Goal: Task Accomplishment & Management: Manage account settings

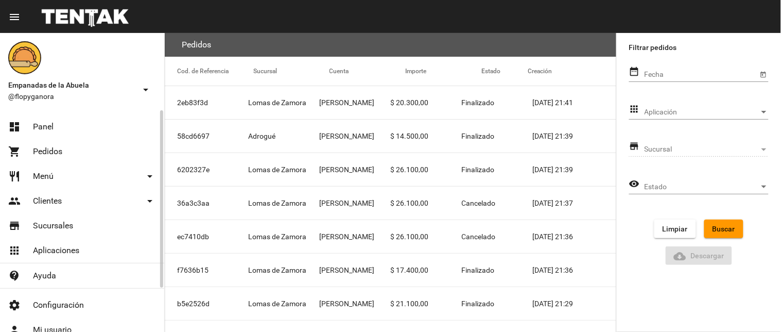
click at [50, 124] on span "Panel" at bounding box center [43, 126] width 21 height 10
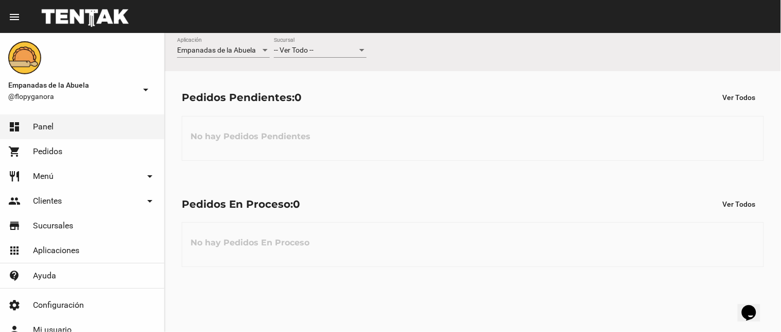
click at [357, 44] on div "-- Ver Todo -- Sucursal" at bounding box center [320, 48] width 93 height 20
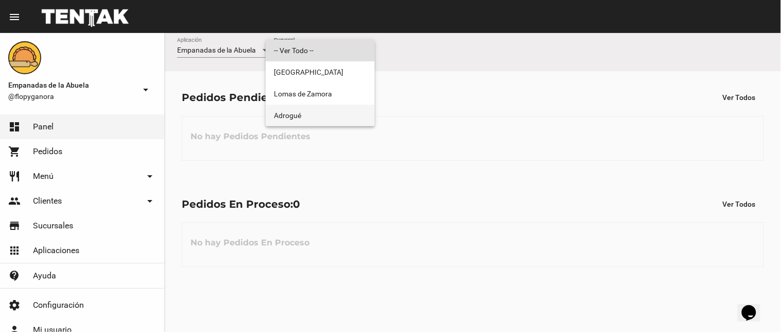
click at [341, 110] on span "Adrogué" at bounding box center [320, 116] width 93 height 22
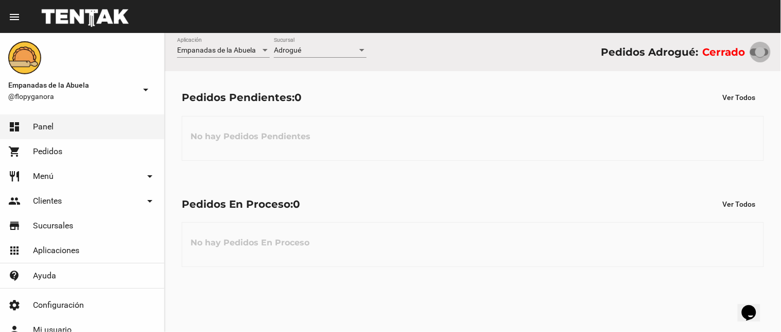
drag, startPoint x: 760, startPoint y: 51, endPoint x: 776, endPoint y: 59, distance: 18.0
click at [776, 59] on div "Empanadas de la Abuela Aplicación Adrogué Sucursal Pedidos Adrogué: Cerrado" at bounding box center [473, 52] width 616 height 38
checkbox input "true"
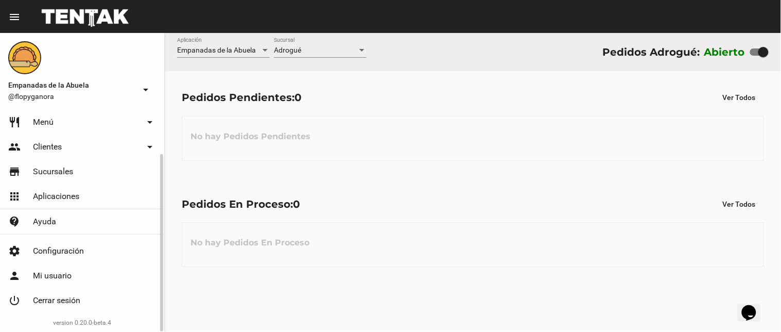
drag, startPoint x: 65, startPoint y: 299, endPoint x: 143, endPoint y: 190, distance: 133.9
click at [66, 299] on span "Cerrar sesión" at bounding box center [56, 300] width 47 height 10
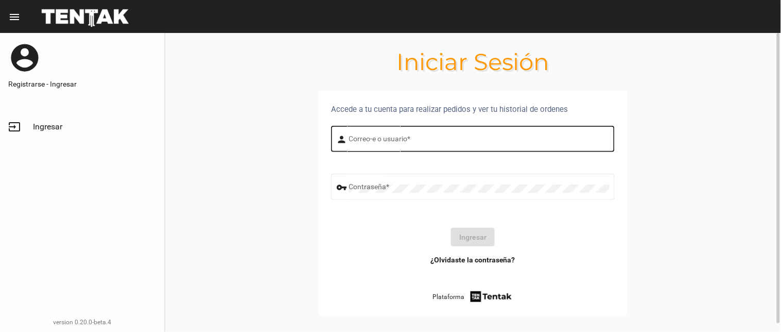
click at [358, 137] on input "Correo-e o usuario *" at bounding box center [479, 140] width 260 height 8
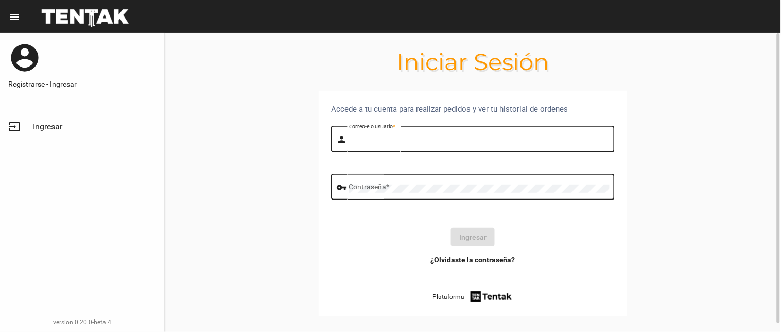
type input "BELEN"
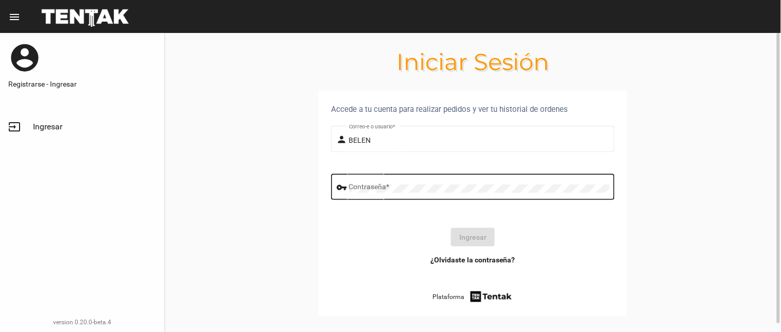
click at [377, 181] on div "Contraseña *" at bounding box center [479, 185] width 260 height 28
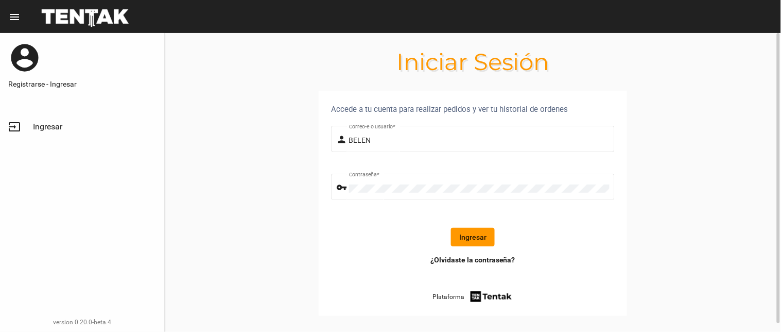
click at [486, 238] on button "Ingresar" at bounding box center [473, 237] width 44 height 19
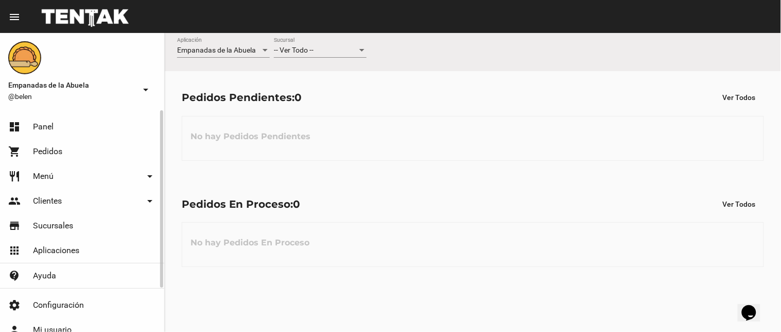
click at [280, 55] on div "-- Ver Todo -- Sucursal" at bounding box center [320, 48] width 93 height 20
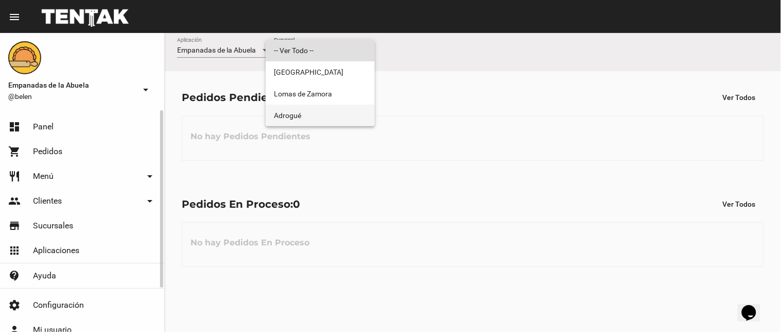
click at [315, 117] on span "Adrogué" at bounding box center [320, 116] width 93 height 22
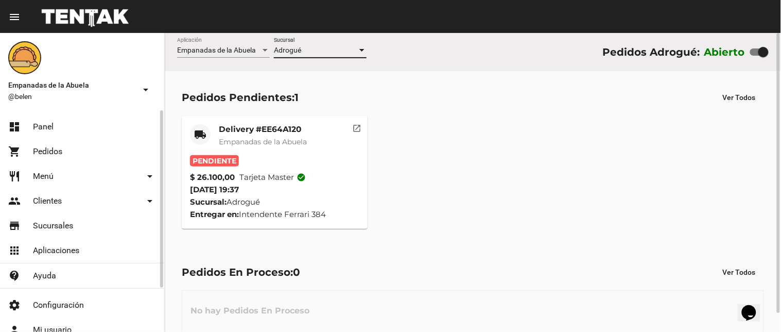
click at [254, 135] on div "Delivery #EE64A120 Empanadas de la Abuela" at bounding box center [263, 139] width 88 height 31
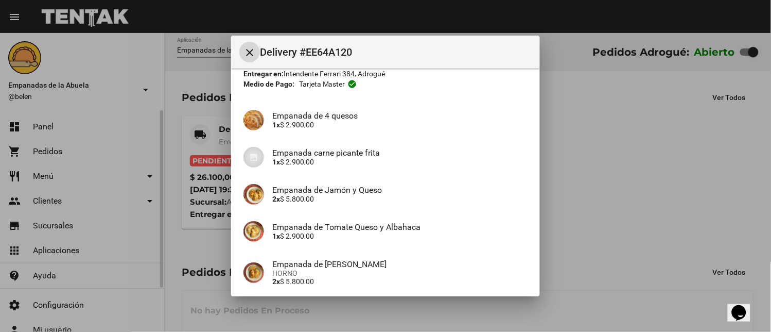
scroll to position [190, 0]
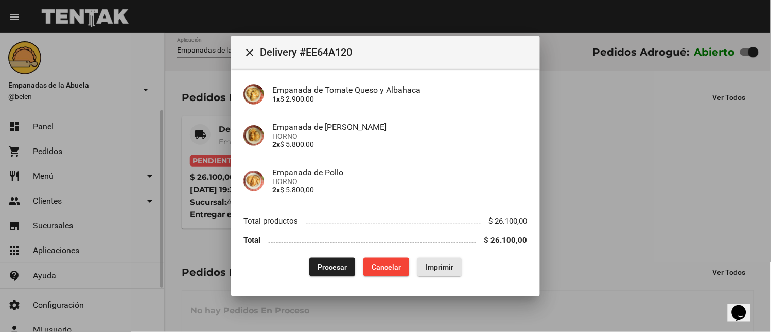
click at [444, 265] on span "Imprimir" at bounding box center [440, 267] width 28 height 8
click at [332, 266] on span "Procesar" at bounding box center [332, 267] width 29 height 8
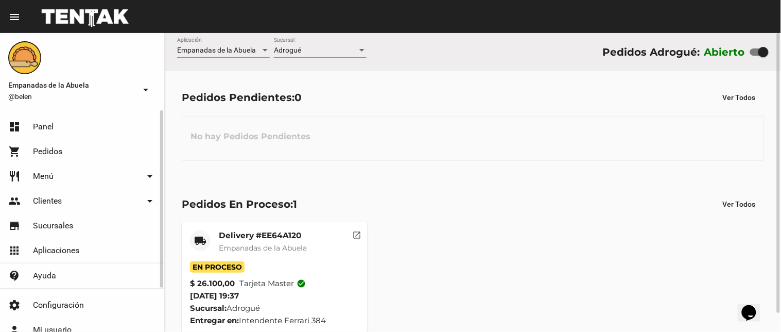
click at [278, 230] on mat-card-title "Delivery #EE64A120" at bounding box center [263, 235] width 88 height 10
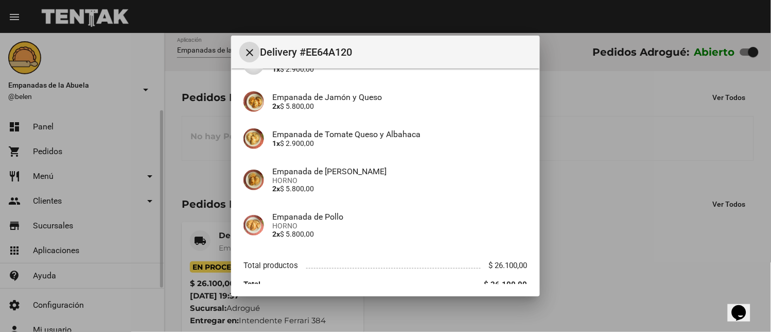
scroll to position [190, 0]
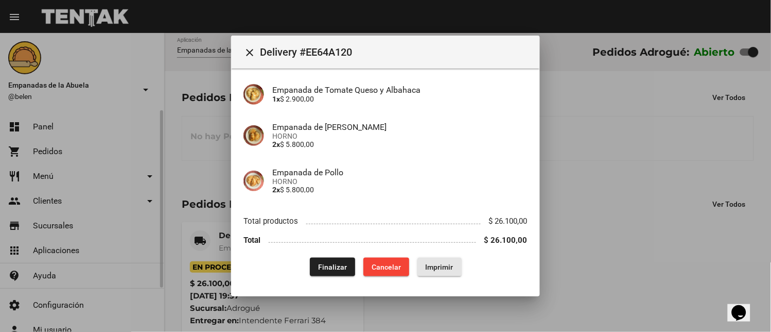
drag, startPoint x: 430, startPoint y: 268, endPoint x: 367, endPoint y: 170, distance: 117.0
click at [430, 268] on span "Imprimir" at bounding box center [440, 267] width 28 height 8
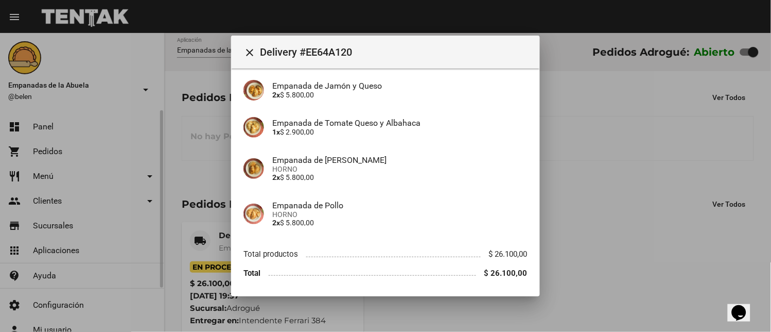
scroll to position [190, 0]
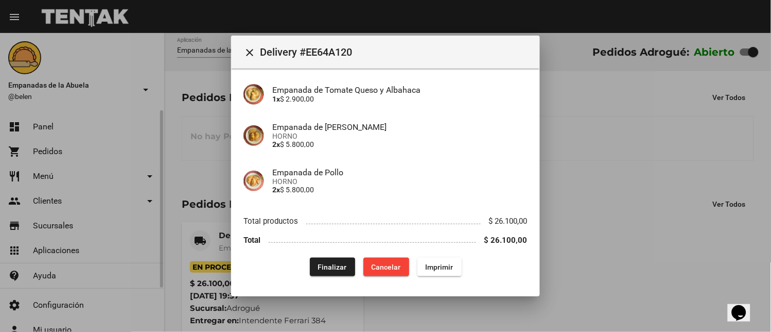
drag, startPoint x: 250, startPoint y: 54, endPoint x: 253, endPoint y: 168, distance: 114.3
click at [250, 54] on mat-icon "close" at bounding box center [250, 52] width 12 height 12
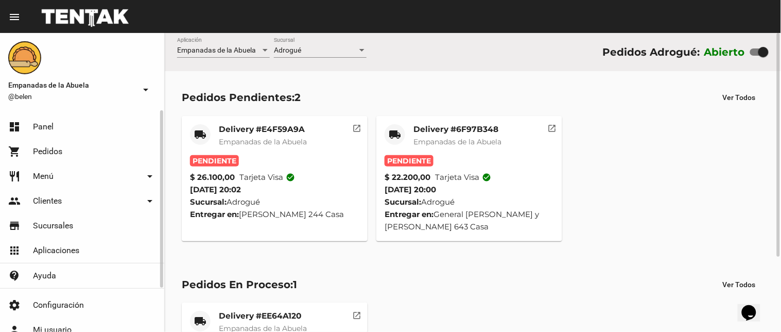
click at [429, 131] on mat-card-title "Delivery #6F97B348" at bounding box center [457, 129] width 88 height 10
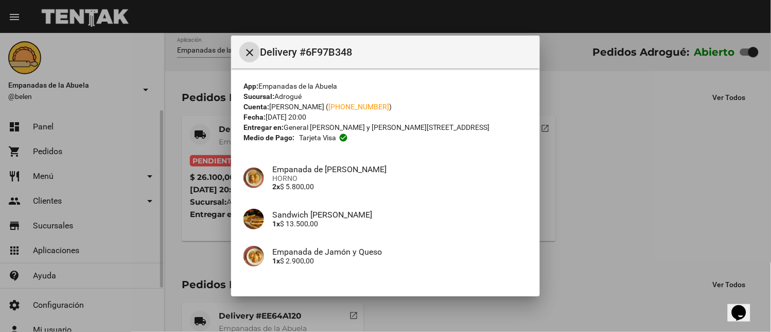
scroll to position [71, 0]
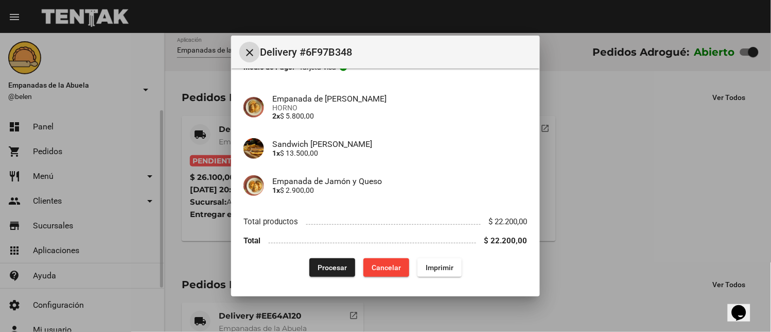
drag, startPoint x: 421, startPoint y: 267, endPoint x: 418, endPoint y: 192, distance: 75.2
click at [426, 268] on span "Imprimir" at bounding box center [440, 267] width 28 height 8
click at [336, 263] on span "Procesar" at bounding box center [332, 267] width 29 height 8
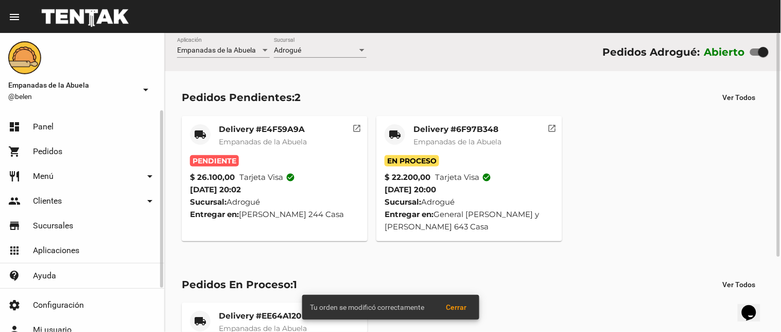
click at [232, 132] on mat-card-title "Delivery #E4F59A9A" at bounding box center [263, 129] width 88 height 10
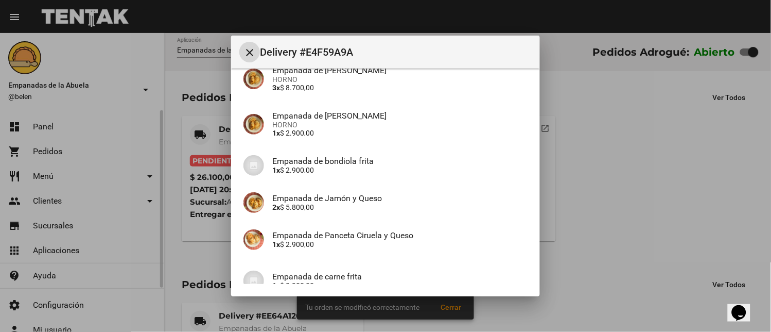
scroll to position [198, 0]
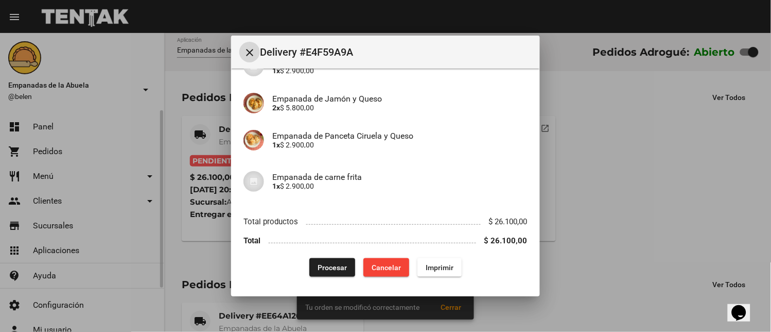
click at [438, 271] on button "Imprimir" at bounding box center [440, 267] width 44 height 19
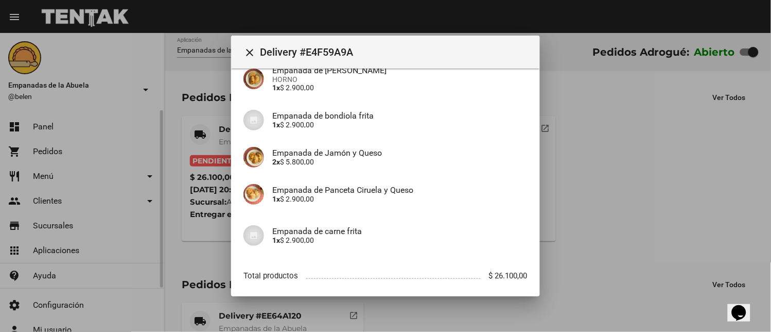
scroll to position [198, 0]
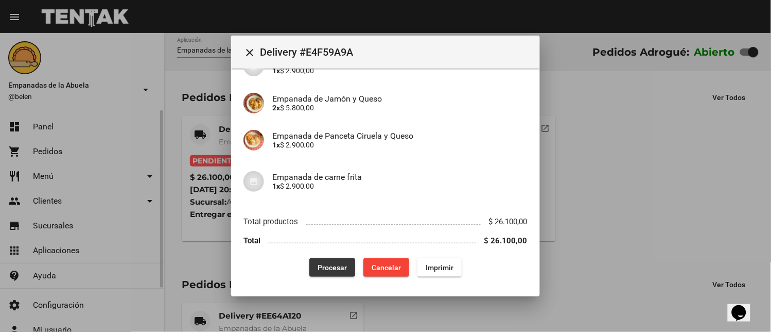
click at [325, 265] on span "Procesar" at bounding box center [332, 267] width 29 height 8
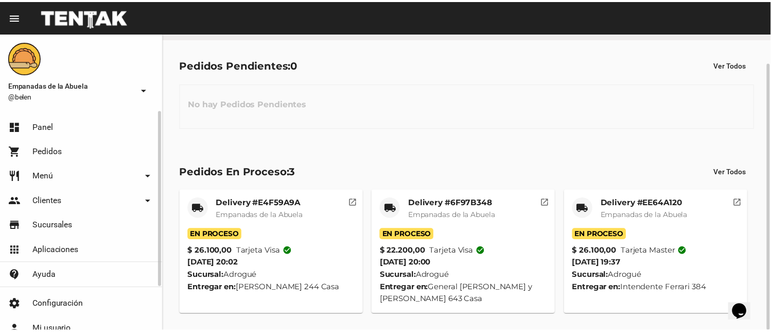
scroll to position [0, 0]
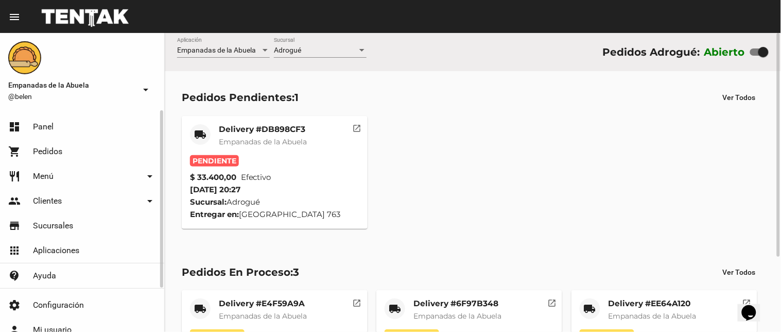
click at [291, 131] on mat-card-title "Delivery #DB898CF3" at bounding box center [263, 129] width 88 height 10
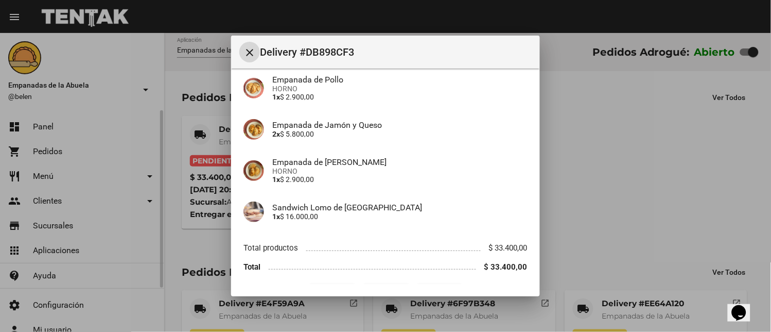
scroll to position [153, 0]
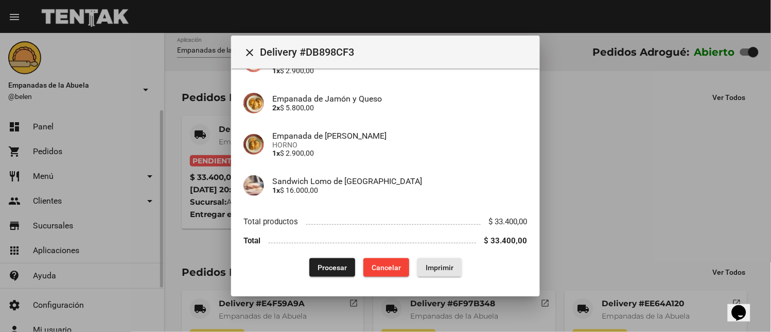
click at [420, 260] on button "Imprimir" at bounding box center [440, 267] width 44 height 19
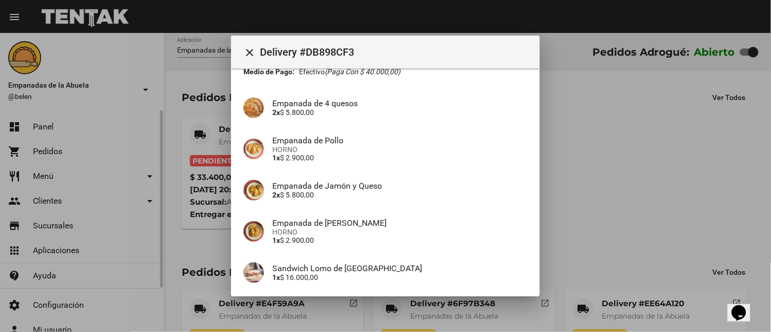
scroll to position [153, 0]
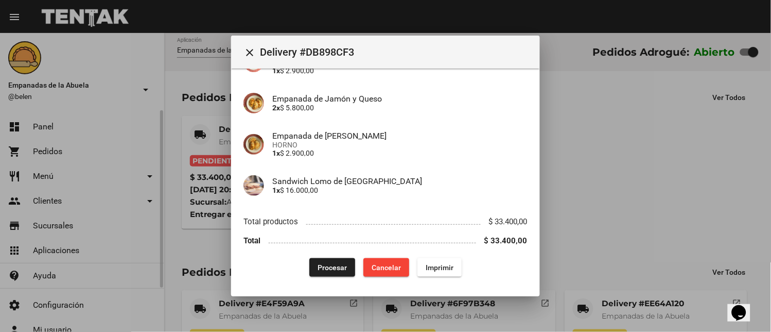
click at [318, 268] on span "Procesar" at bounding box center [332, 267] width 29 height 8
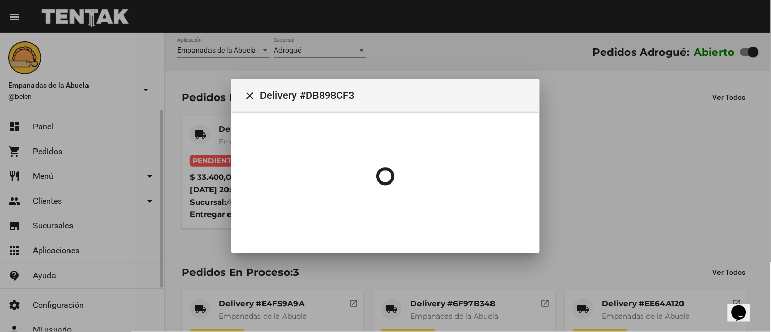
scroll to position [0, 0]
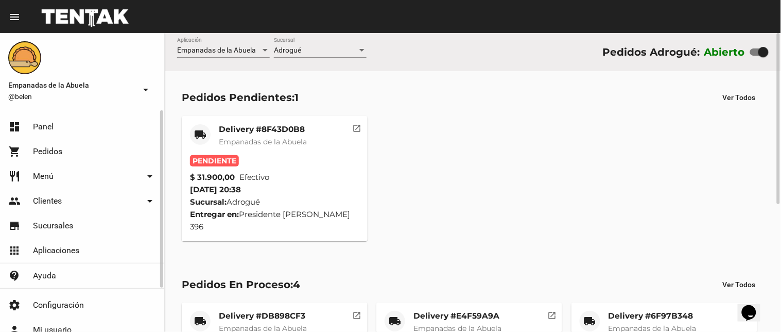
click at [255, 137] on span "Empanadas de la Abuela" at bounding box center [263, 141] width 88 height 9
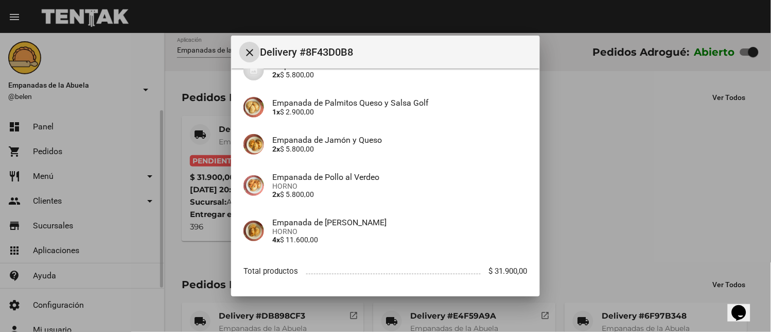
scroll to position [173, 0]
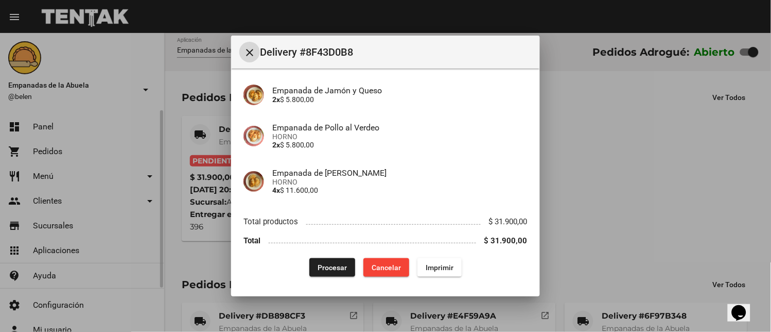
click at [445, 266] on span "Imprimir" at bounding box center [440, 267] width 28 height 8
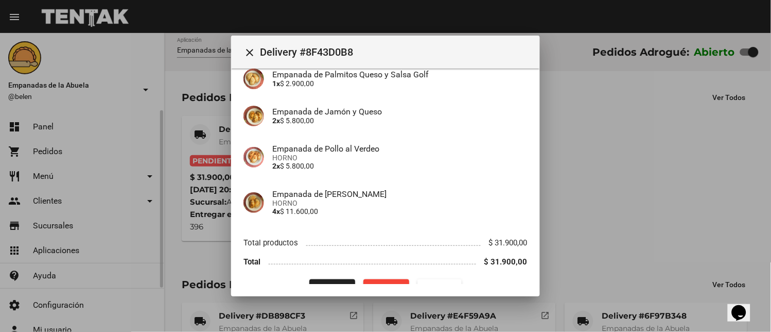
scroll to position [173, 0]
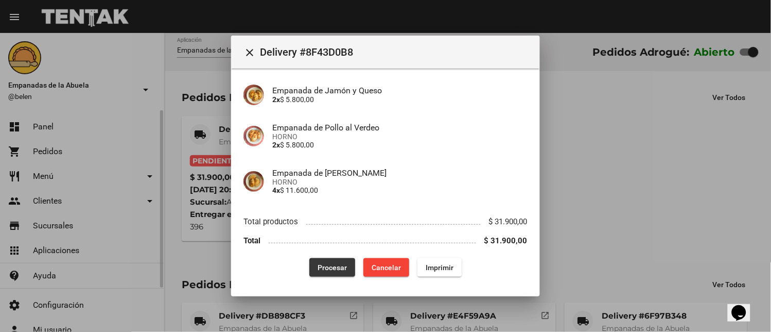
drag, startPoint x: 336, startPoint y: 263, endPoint x: 232, endPoint y: 322, distance: 120.4
click at [336, 263] on span "Procesar" at bounding box center [332, 267] width 29 height 8
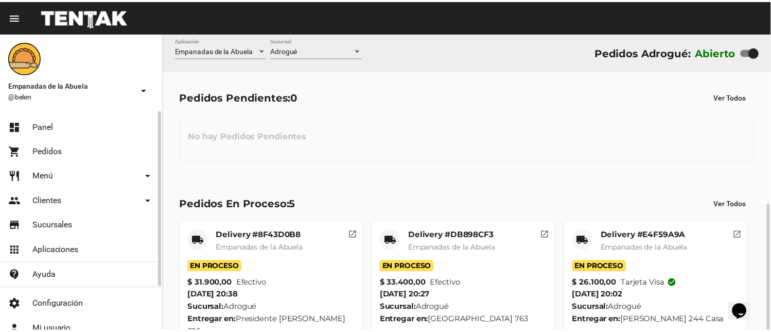
scroll to position [154, 0]
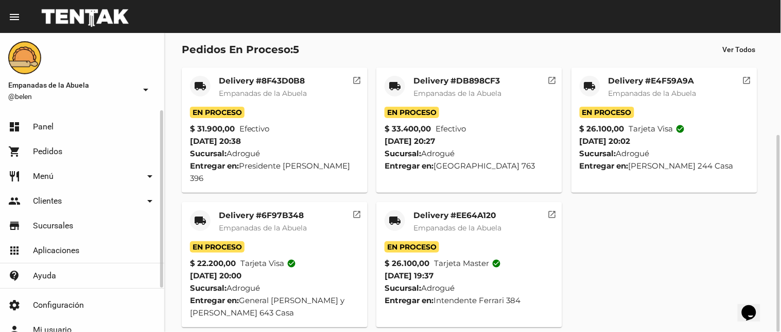
click at [284, 76] on mat-card-title "Delivery #8F43D0B8" at bounding box center [263, 81] width 88 height 10
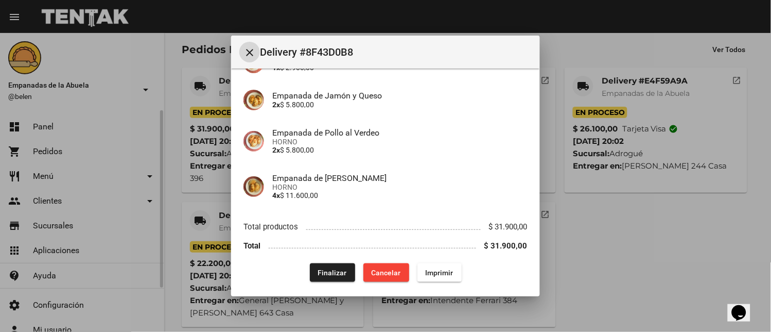
scroll to position [173, 0]
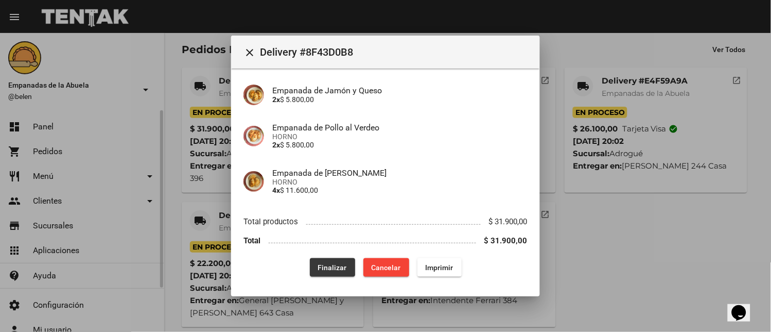
click at [321, 258] on button "Finalizar" at bounding box center [332, 267] width 45 height 19
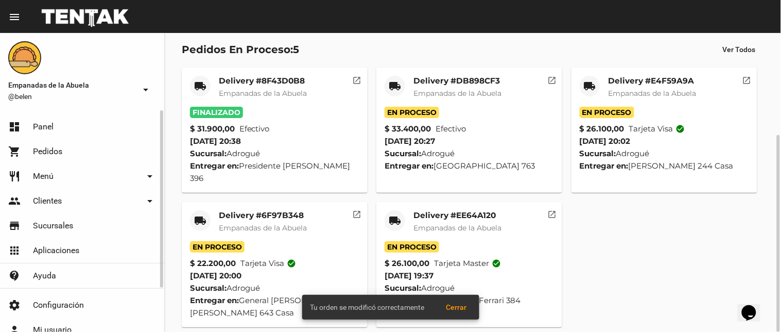
click at [591, 80] on mat-icon "local_shipping" at bounding box center [590, 86] width 12 height 12
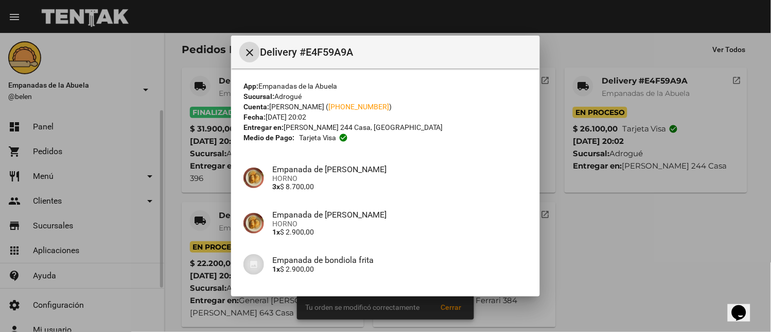
scroll to position [198, 0]
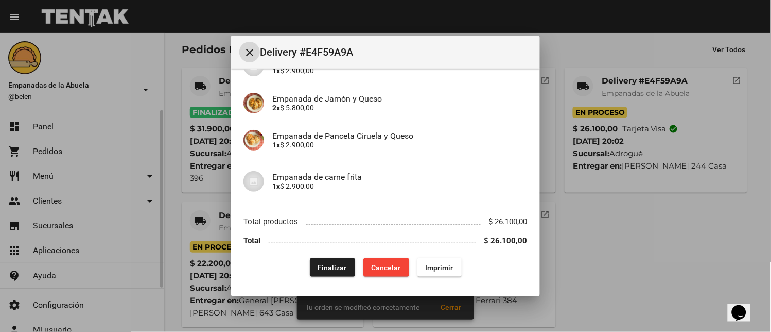
click at [321, 260] on button "Finalizar" at bounding box center [332, 267] width 45 height 19
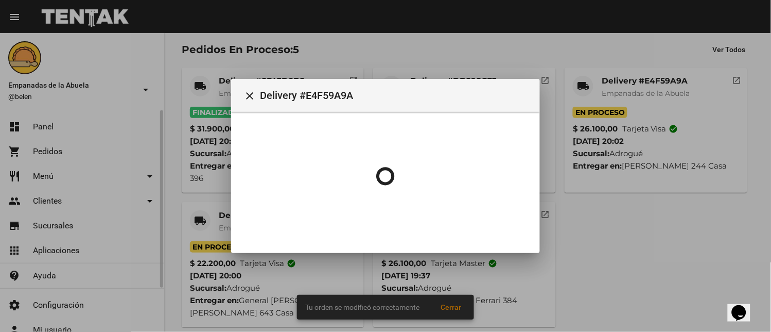
scroll to position [0, 0]
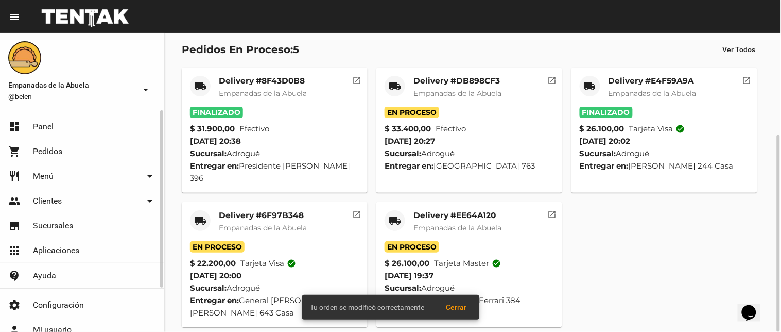
click at [203, 214] on mat-icon "local_shipping" at bounding box center [200, 220] width 12 height 12
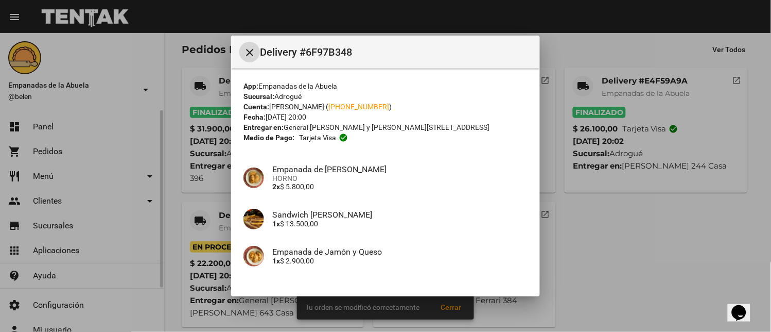
scroll to position [71, 0]
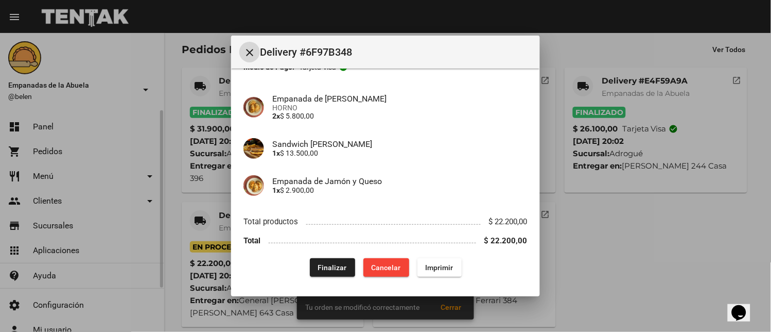
drag, startPoint x: 306, startPoint y: 264, endPoint x: 315, endPoint y: 264, distance: 9.3
click at [310, 264] on button "Finalizar" at bounding box center [332, 267] width 45 height 19
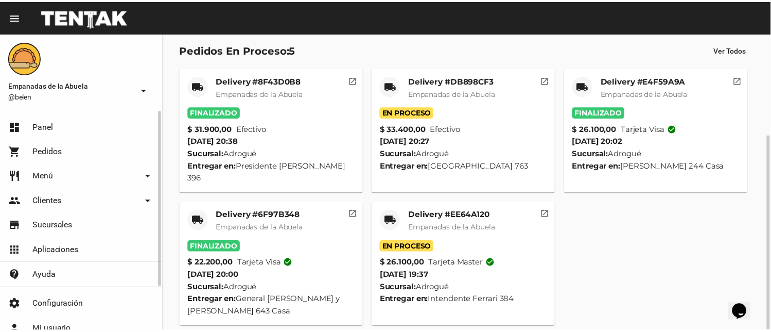
scroll to position [20, 0]
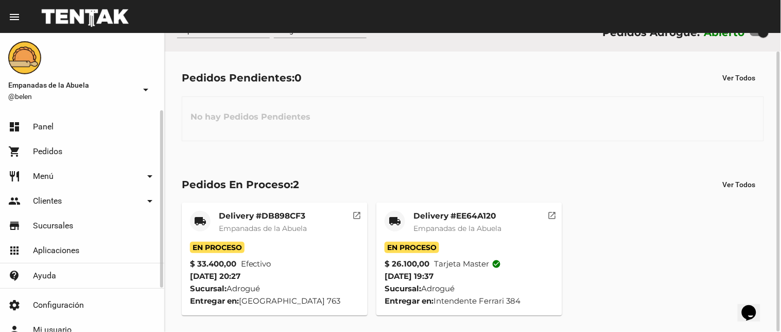
click at [234, 330] on div "Pedidos En Proceso: 2 Ver Todos local_shipping Delivery #DB898CF3 Empanadas de …" at bounding box center [473, 245] width 616 height 174
click at [394, 214] on div "local_shipping" at bounding box center [395, 221] width 21 height 21
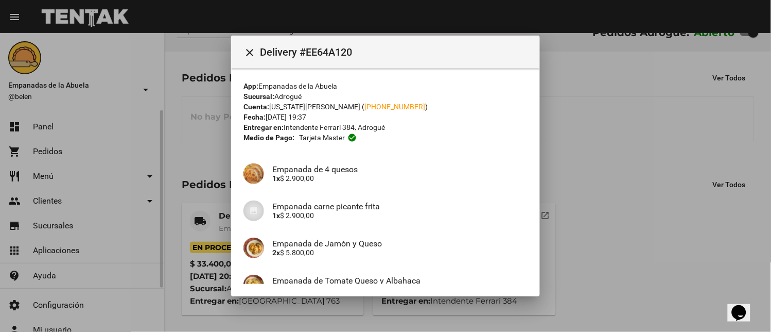
scroll to position [190, 0]
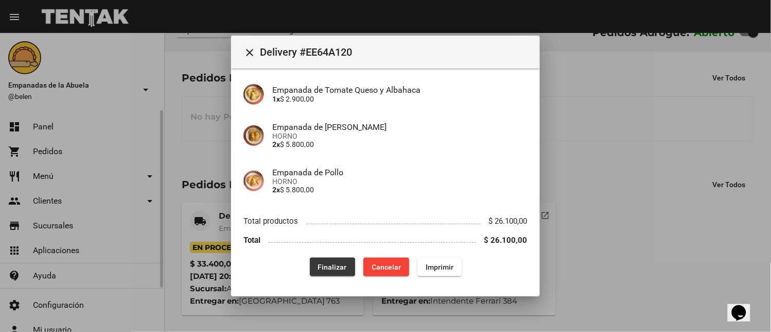
click at [333, 270] on span "Finalizar" at bounding box center [332, 267] width 29 height 8
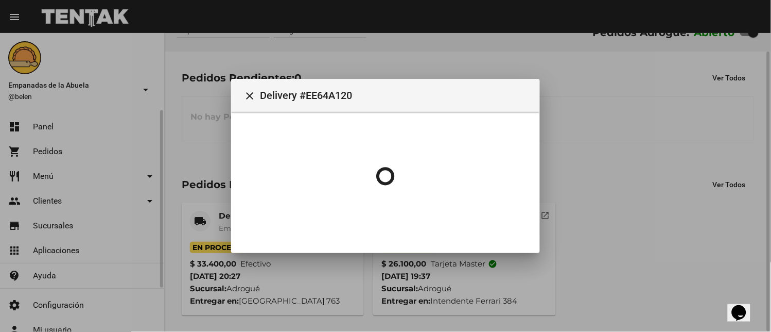
click at [197, 219] on mat-icon "local_shipping" at bounding box center [200, 221] width 12 height 12
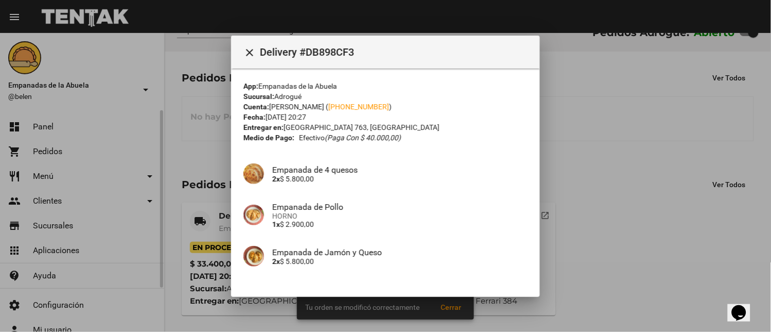
click at [199, 219] on div at bounding box center [385, 166] width 771 height 332
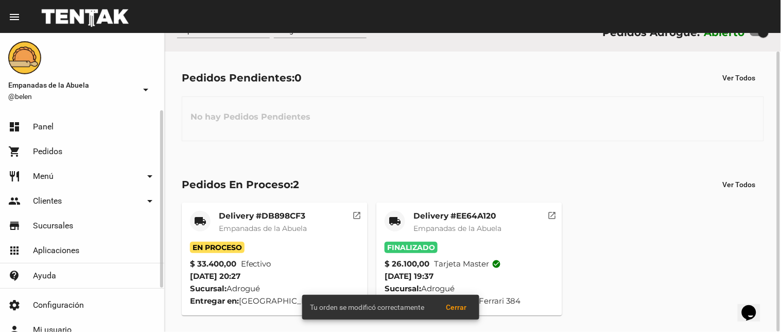
click at [199, 213] on div "local_shipping" at bounding box center [200, 221] width 21 height 21
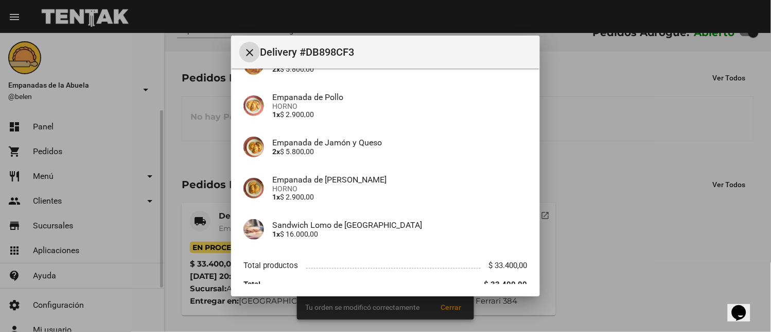
scroll to position [153, 0]
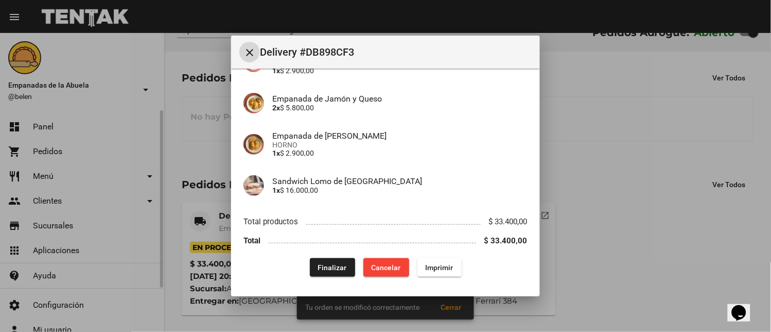
click at [329, 267] on span "Finalizar" at bounding box center [332, 267] width 29 height 8
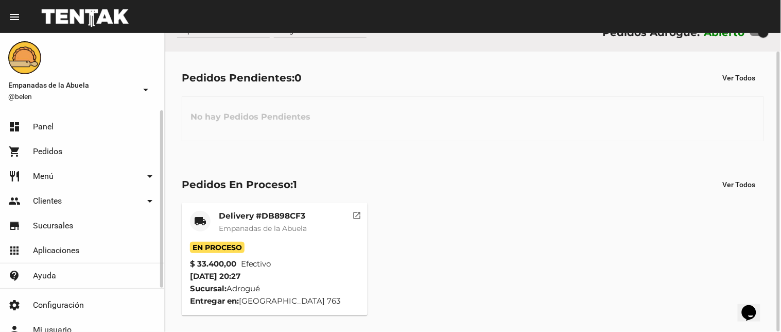
scroll to position [0, 0]
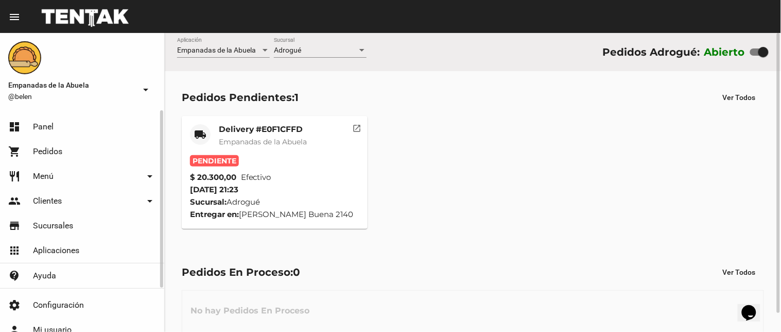
click at [303, 121] on mat-card "local_shipping Delivery #E0F1CFFD Empanadas de la Abuela Pendiente $ 20.300,00 …" at bounding box center [275, 172] width 186 height 113
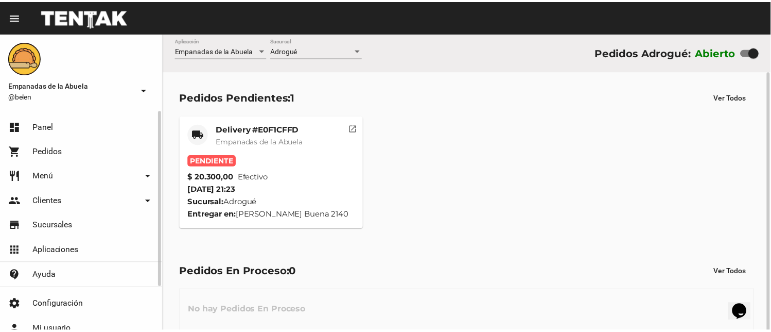
scroll to position [20, 0]
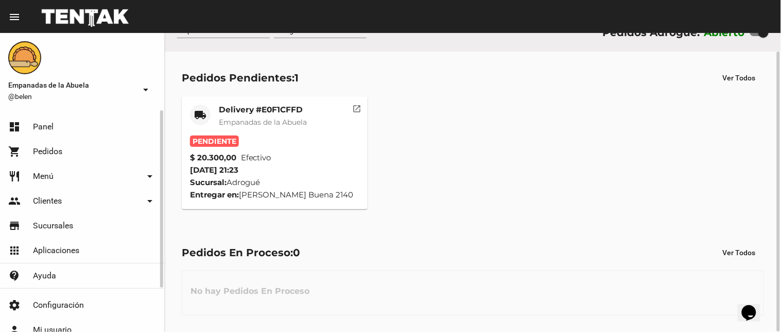
click at [307, 108] on mat-card-title "Delivery #E0F1CFFD" at bounding box center [263, 110] width 88 height 10
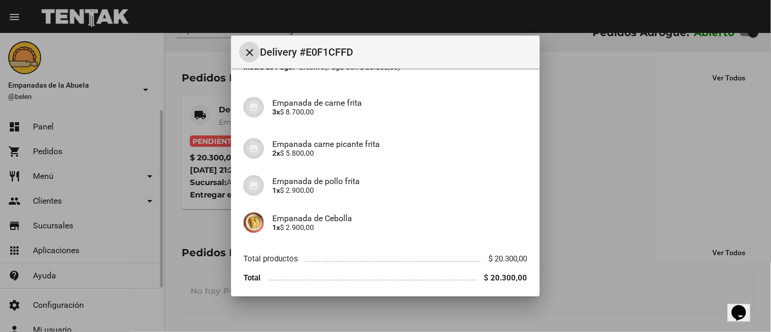
scroll to position [108, 0]
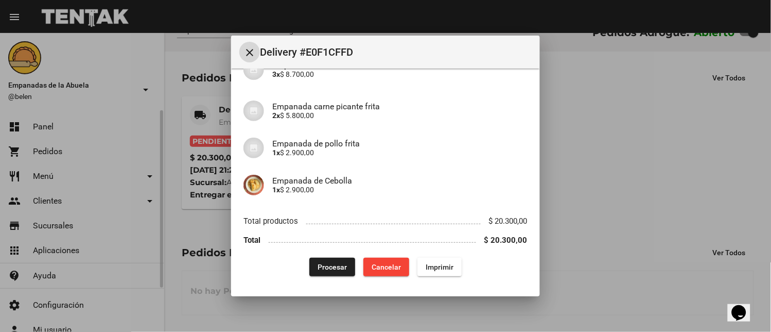
click at [425, 274] on button "Imprimir" at bounding box center [440, 266] width 44 height 19
click at [324, 315] on div at bounding box center [385, 166] width 771 height 332
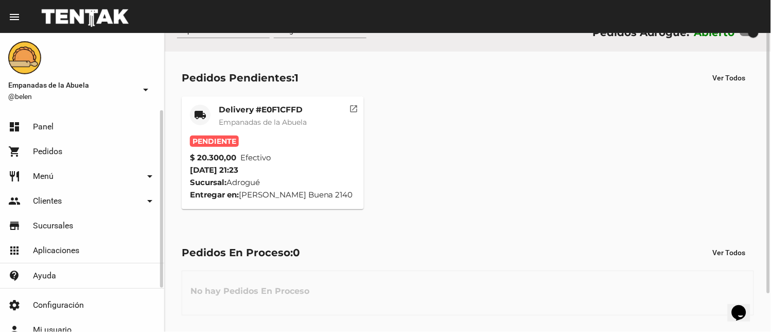
scroll to position [21, 0]
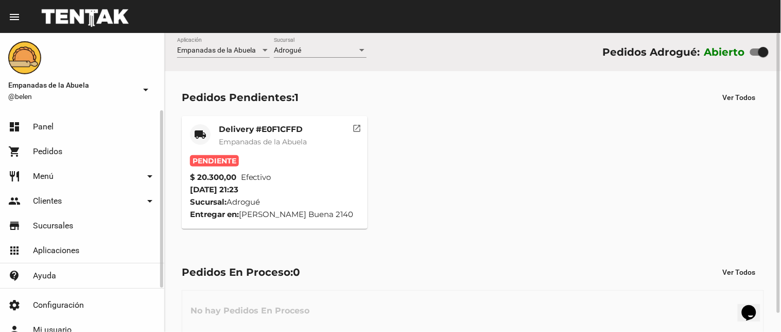
click at [277, 132] on mat-card-title "Delivery #E0F1CFFD" at bounding box center [263, 129] width 88 height 10
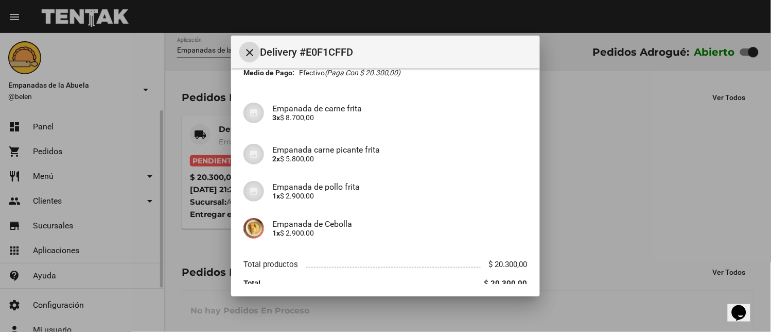
scroll to position [108, 0]
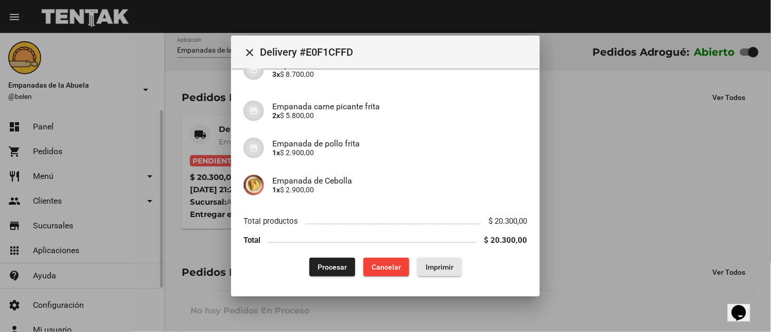
drag, startPoint x: 415, startPoint y: 270, endPoint x: 289, endPoint y: 189, distance: 150.5
click at [419, 271] on button "Imprimir" at bounding box center [440, 266] width 44 height 19
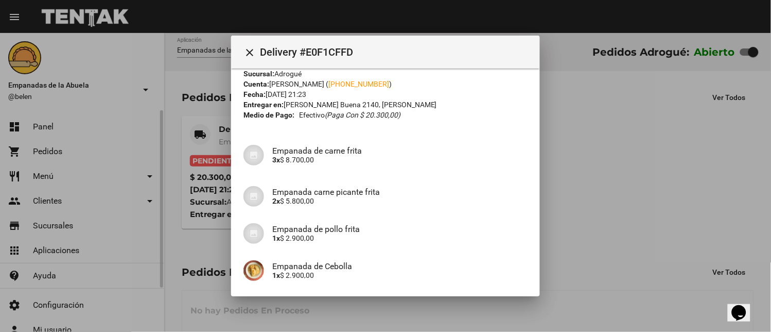
scroll to position [108, 0]
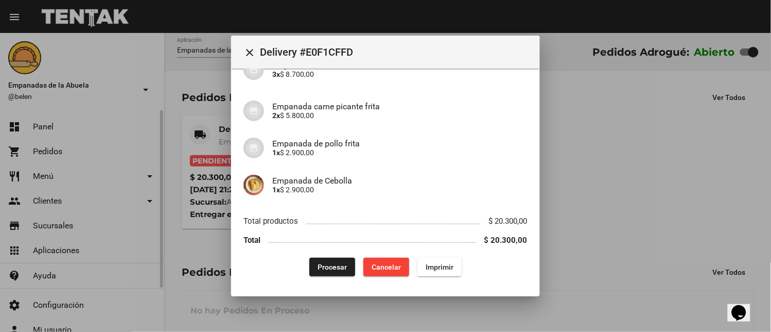
drag, startPoint x: 327, startPoint y: 265, endPoint x: 320, endPoint y: 273, distance: 10.9
click at [326, 265] on span "Procesar" at bounding box center [332, 267] width 29 height 8
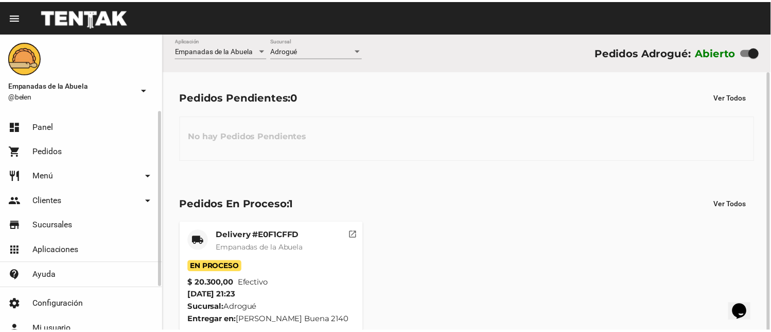
scroll to position [20, 0]
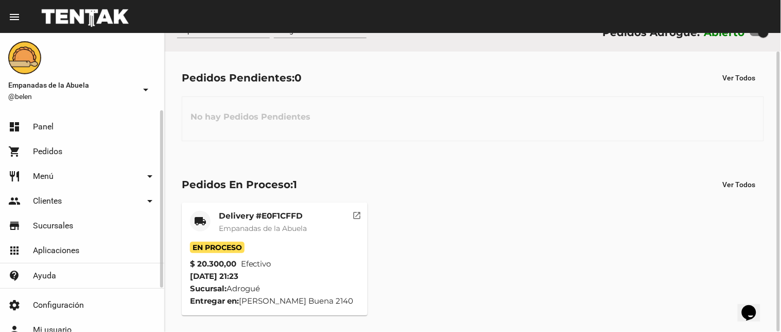
click at [285, 215] on mat-card-title "Delivery #E0F1CFFD" at bounding box center [263, 216] width 88 height 10
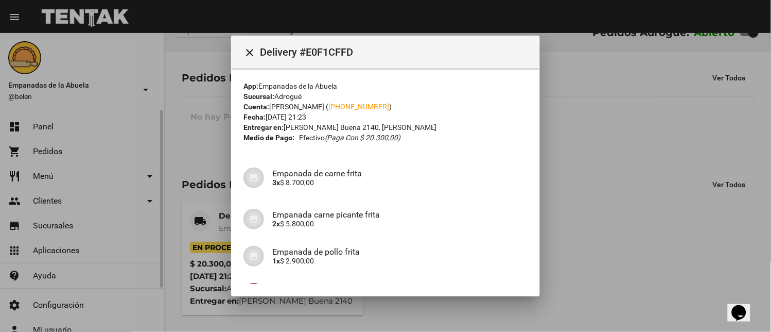
click at [246, 40] on mat-toolbar "close Delivery #E0F1CFFD" at bounding box center [385, 52] width 309 height 33
click at [246, 51] on mat-icon "close" at bounding box center [250, 52] width 12 height 12
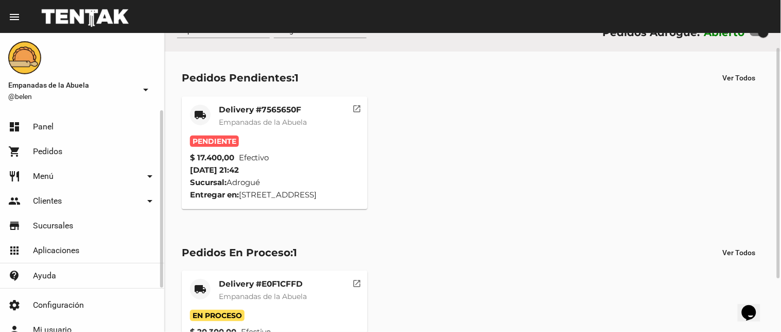
click at [234, 111] on mat-card-title "Delivery #7565650F" at bounding box center [263, 110] width 88 height 10
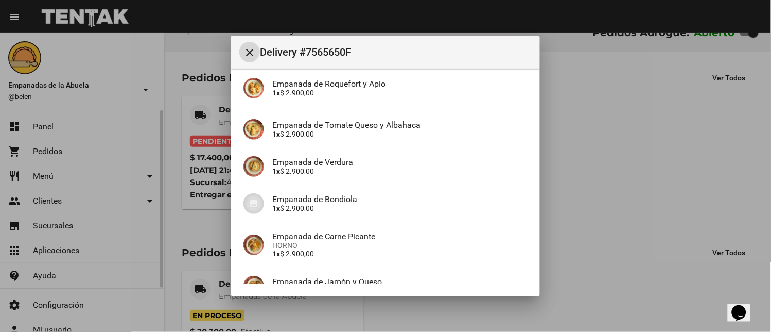
scroll to position [190, 0]
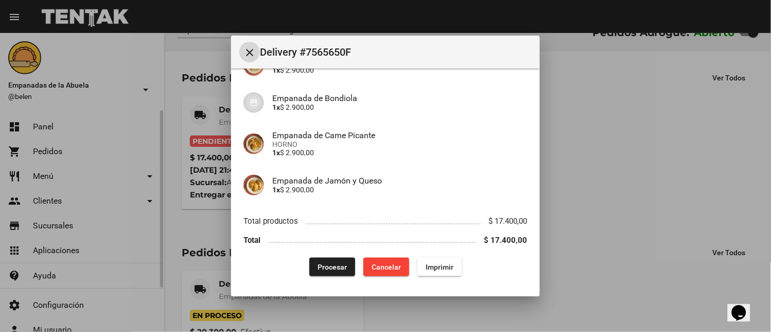
drag, startPoint x: 439, startPoint y: 264, endPoint x: 351, endPoint y: 231, distance: 93.7
click at [438, 266] on span "Imprimir" at bounding box center [440, 267] width 28 height 8
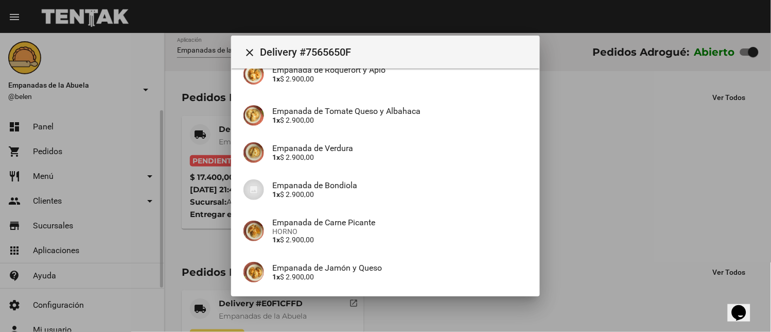
scroll to position [190, 0]
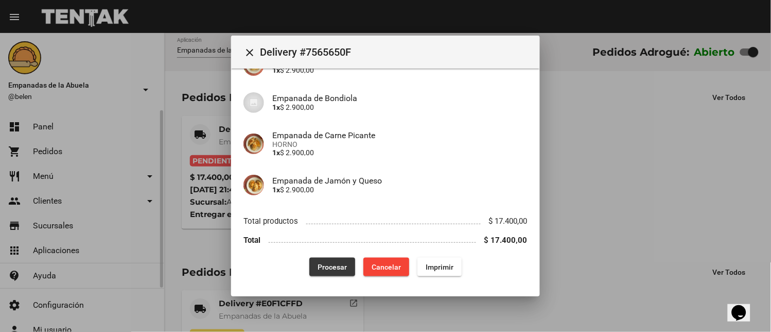
click at [328, 266] on span "Procesar" at bounding box center [332, 267] width 29 height 8
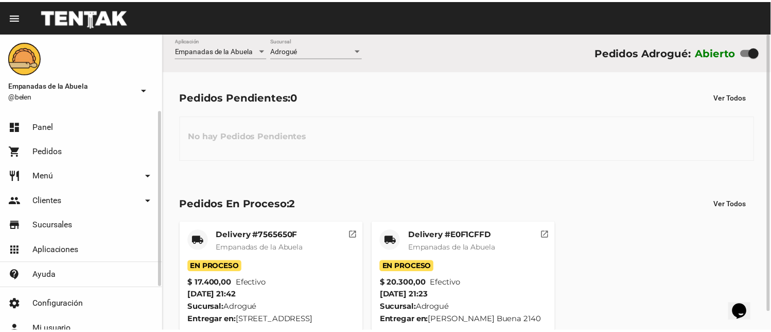
scroll to position [20, 0]
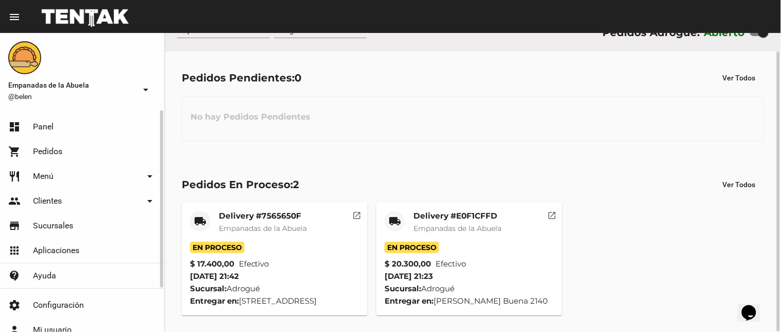
click at [429, 215] on mat-card-title "Delivery #E0F1CFFD" at bounding box center [457, 216] width 88 height 10
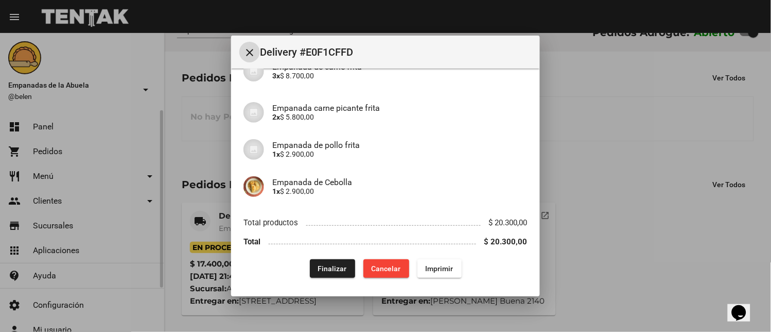
scroll to position [108, 0]
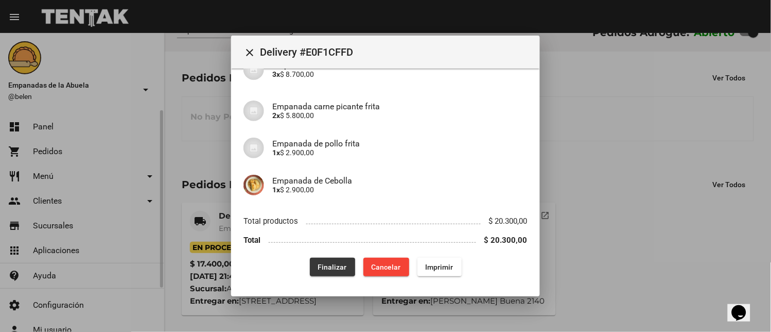
click at [321, 270] on span "Finalizar" at bounding box center [332, 267] width 29 height 8
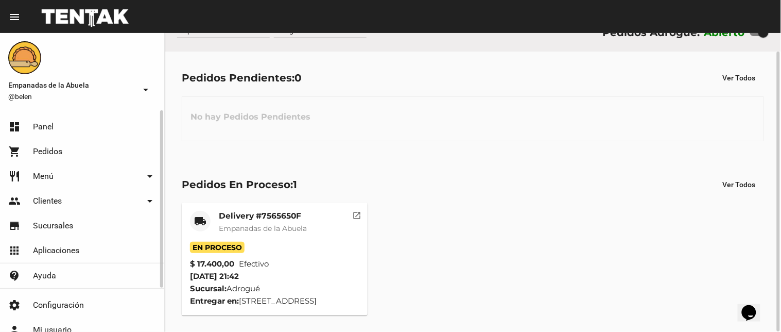
click at [260, 207] on mat-card "local_shipping Delivery #7565650F Empanadas de la Abuela En Proceso $ 17.400,00…" at bounding box center [275, 258] width 186 height 113
click at [277, 220] on mat-card-title "Delivery #7565650F" at bounding box center [263, 216] width 88 height 10
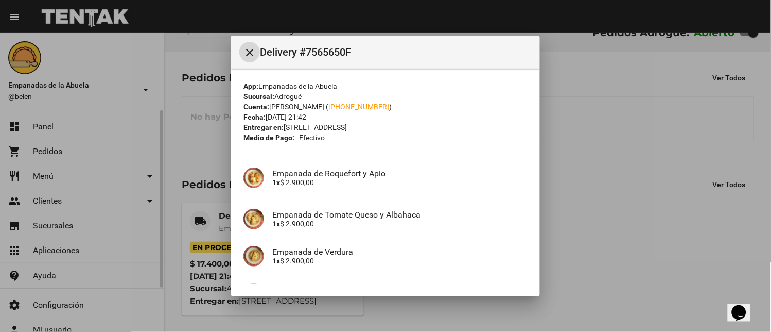
scroll to position [190, 0]
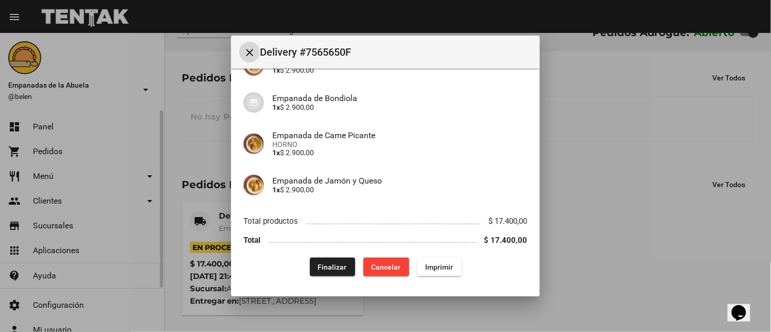
click at [337, 265] on span "Finalizar" at bounding box center [332, 267] width 29 height 8
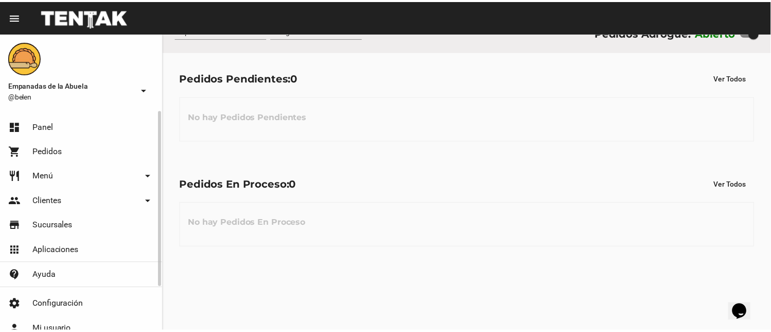
scroll to position [0, 0]
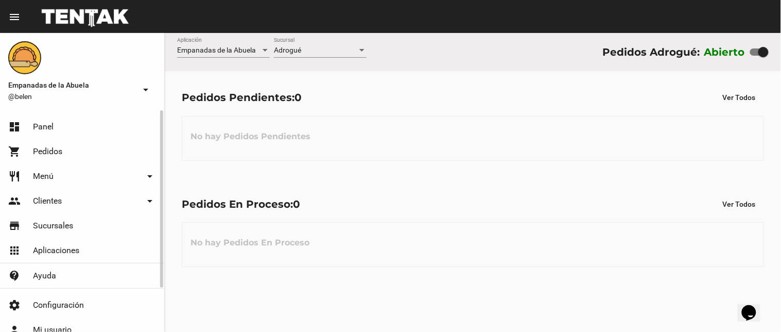
click at [295, 40] on div "Adrogué Sucursal" at bounding box center [320, 48] width 93 height 20
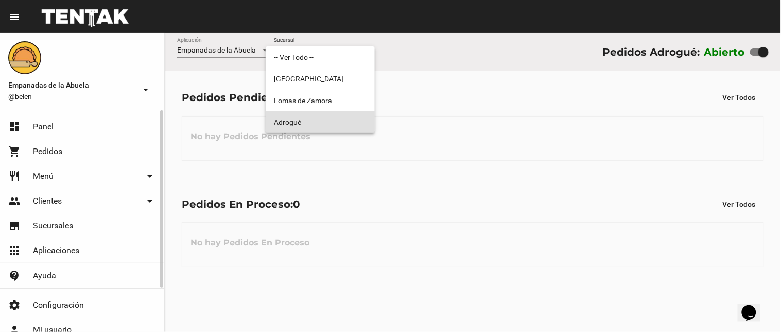
click at [301, 124] on span "Adrogué" at bounding box center [320, 122] width 93 height 22
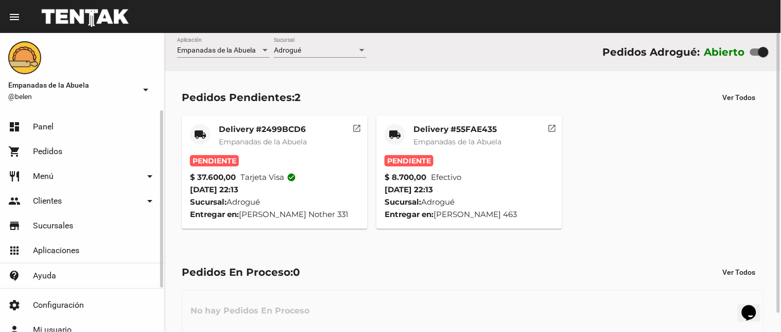
click at [453, 134] on div "Delivery #55FAE435 Empanadas de la Abuela" at bounding box center [457, 139] width 88 height 31
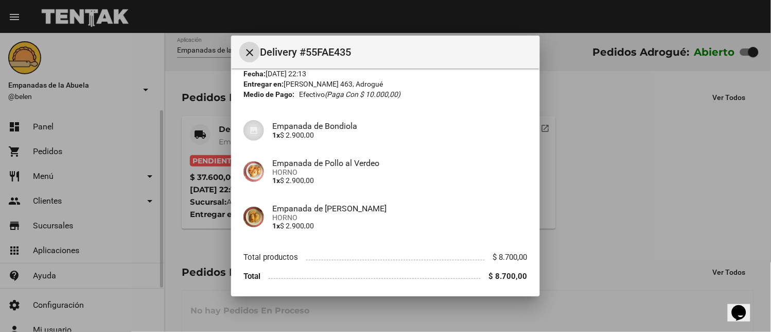
scroll to position [79, 0]
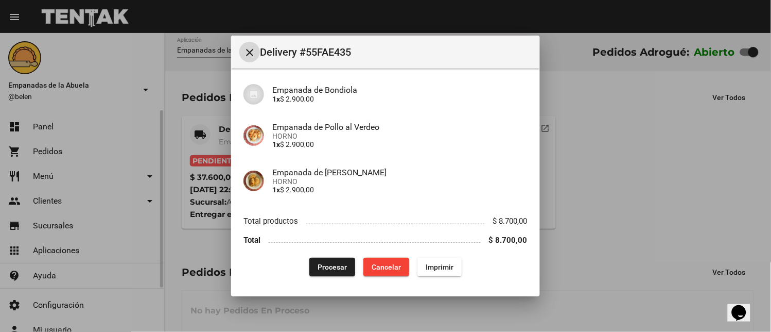
drag, startPoint x: 437, startPoint y: 267, endPoint x: 485, endPoint y: 265, distance: 48.9
click at [436, 267] on span "Imprimir" at bounding box center [440, 267] width 28 height 8
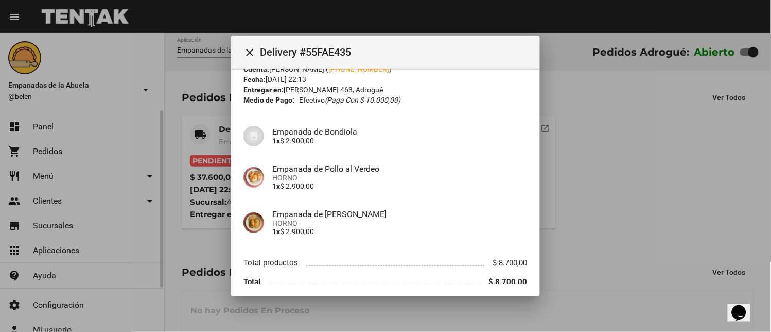
scroll to position [79, 0]
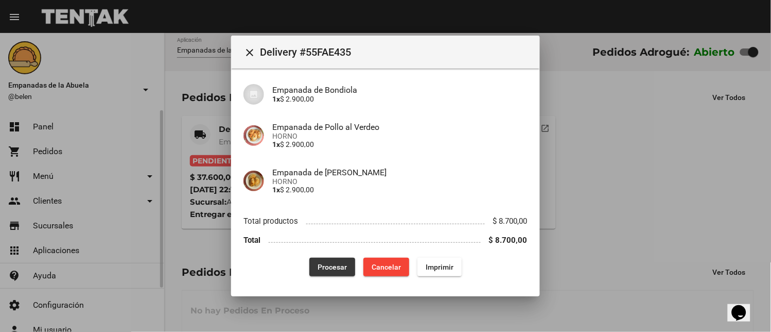
click at [310, 267] on button "Procesar" at bounding box center [332, 266] width 46 height 19
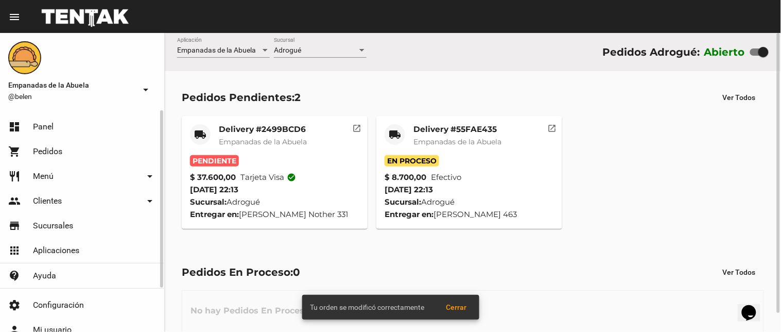
click at [234, 129] on mat-card-title "Delivery #2499BCD6" at bounding box center [263, 129] width 88 height 10
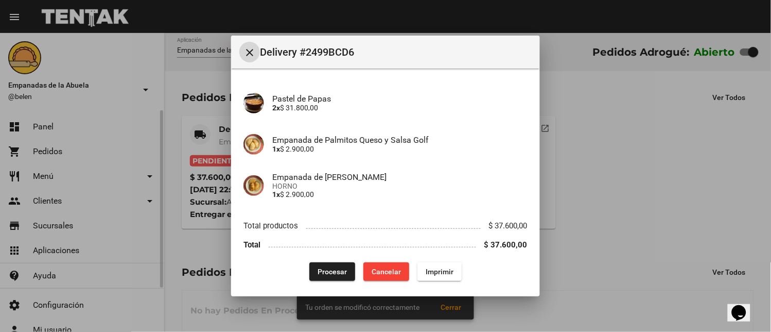
scroll to position [79, 0]
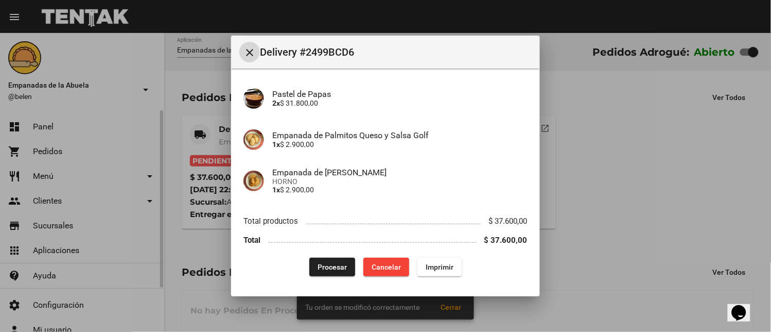
click at [428, 258] on button "Imprimir" at bounding box center [440, 266] width 44 height 19
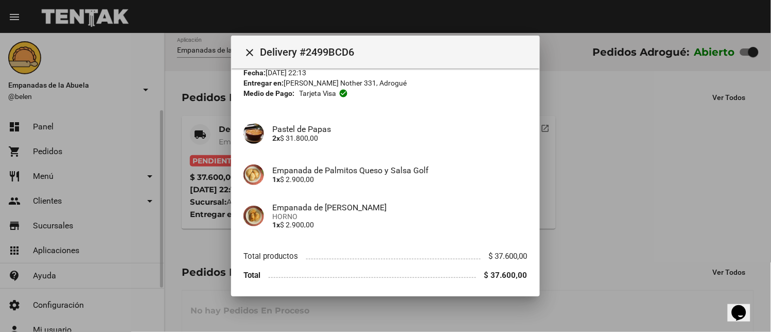
scroll to position [79, 0]
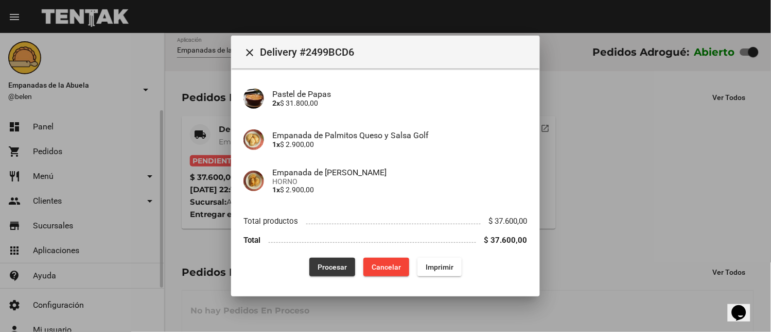
click at [331, 263] on span "Procesar" at bounding box center [332, 267] width 29 height 8
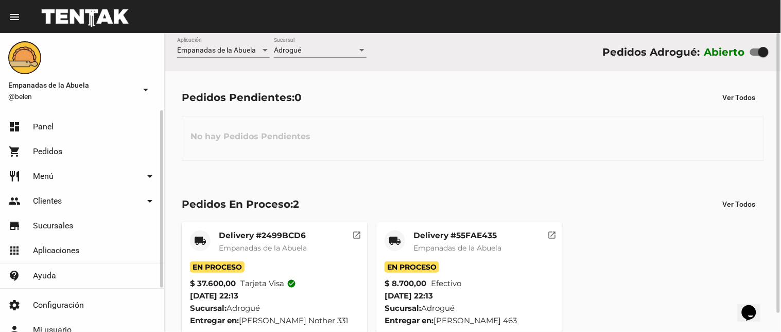
click at [425, 240] on div "Delivery #55FAE435 Empanadas de la Abuela" at bounding box center [457, 245] width 88 height 31
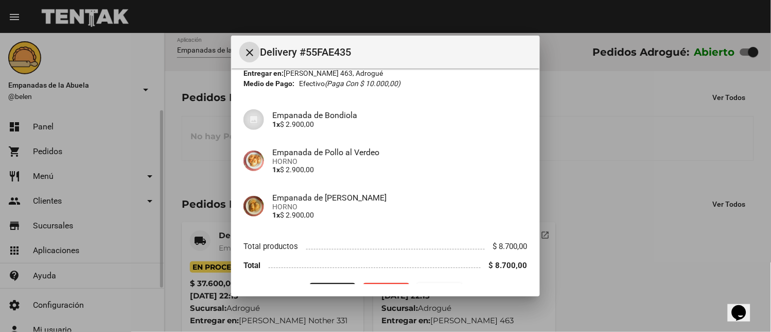
scroll to position [79, 0]
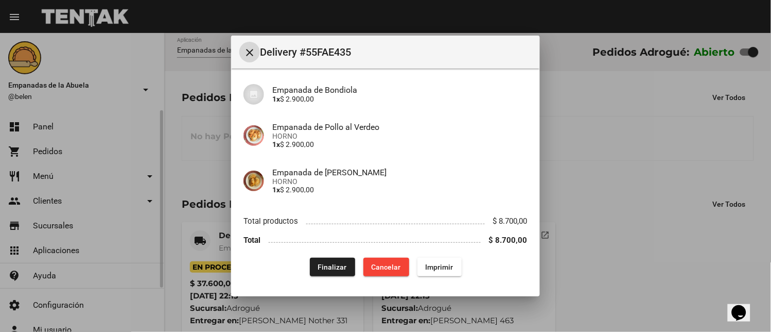
click at [342, 265] on button "Finalizar" at bounding box center [332, 266] width 45 height 19
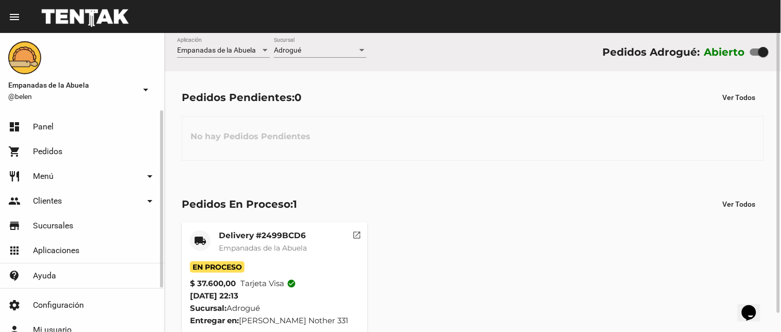
click at [316, 52] on div "Adrogué" at bounding box center [315, 50] width 83 height 8
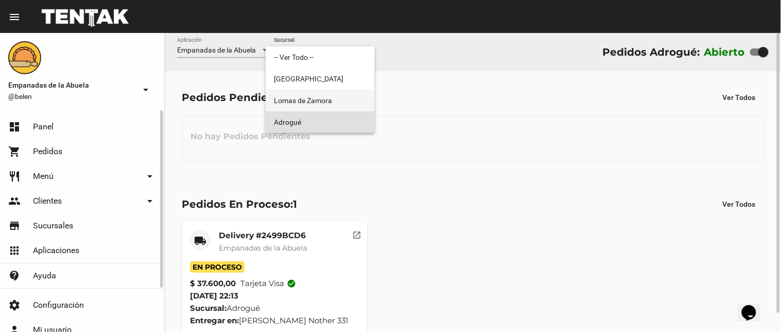
drag, startPoint x: 313, startPoint y: 101, endPoint x: 311, endPoint y: 40, distance: 60.8
click at [311, 99] on span "Lomas de Zamora" at bounding box center [320, 101] width 93 height 22
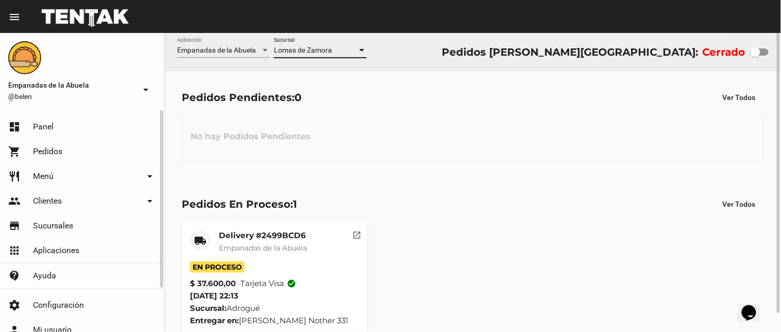
click at [311, 40] on div "[PERSON_NAME] Sucursal" at bounding box center [320, 48] width 93 height 20
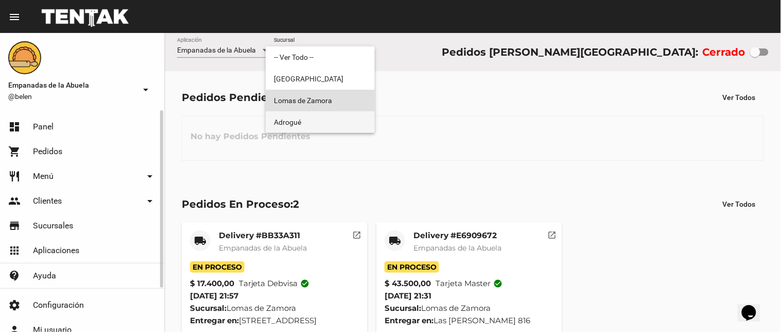
click at [297, 125] on span "Adrogué" at bounding box center [320, 122] width 93 height 22
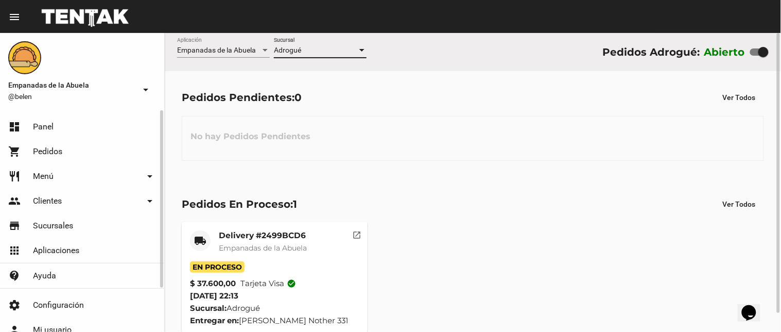
click at [259, 227] on mat-card "local_shipping Delivery #2499BCD6 Empanadas de la Abuela En Proceso $ 37.600,00…" at bounding box center [275, 278] width 186 height 113
click at [267, 235] on mat-card-title "Delivery #2499BCD6" at bounding box center [263, 235] width 88 height 10
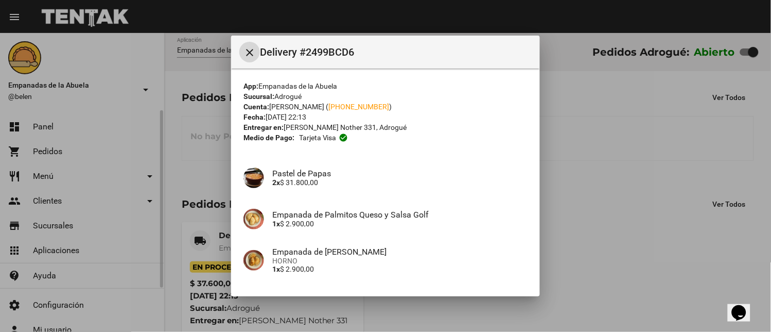
scroll to position [79, 0]
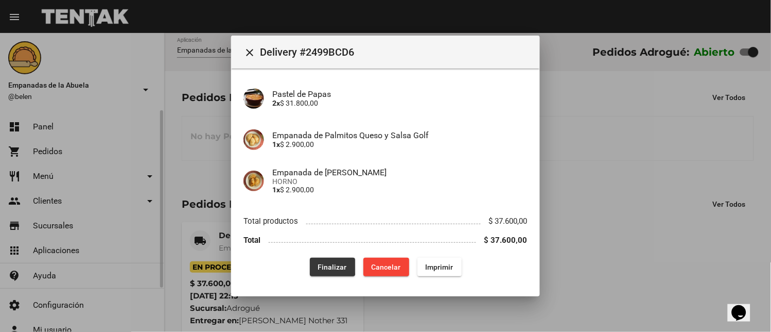
click at [318, 263] on span "Finalizar" at bounding box center [332, 267] width 29 height 8
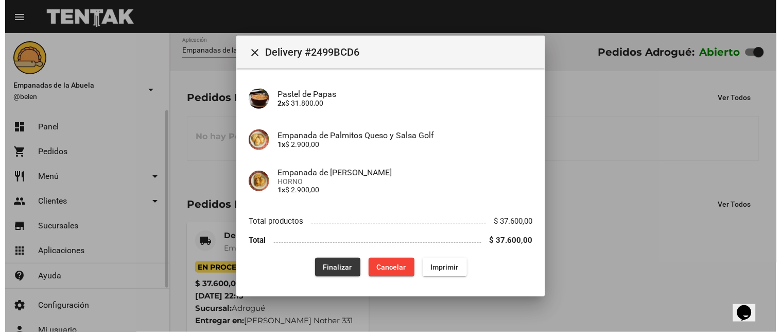
scroll to position [0, 0]
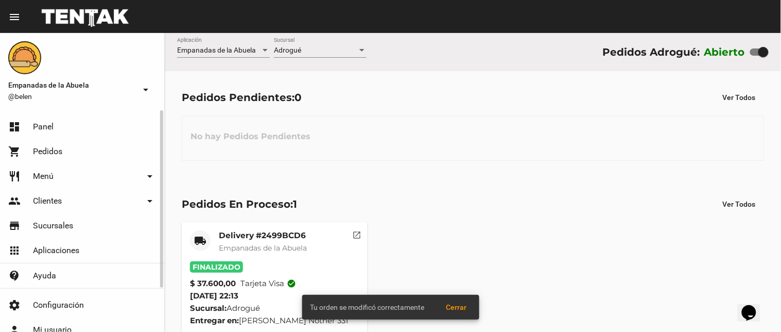
click at [328, 49] on div "Adrogué" at bounding box center [315, 50] width 83 height 8
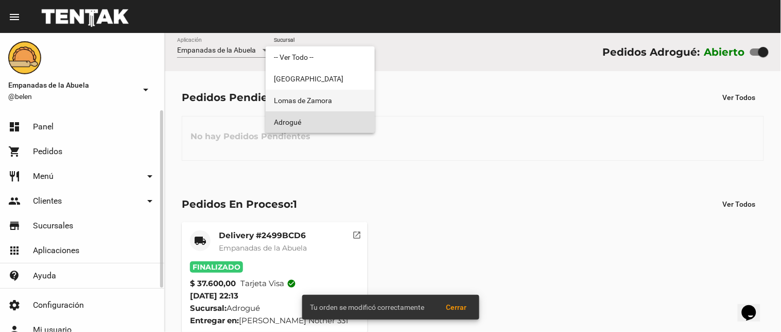
click at [323, 104] on span "Lomas de Zamora" at bounding box center [320, 101] width 93 height 22
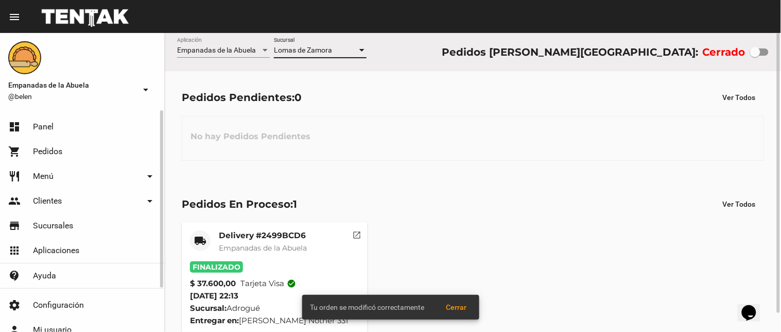
click at [332, 48] on span "Lomas de Zamora" at bounding box center [303, 50] width 58 height 8
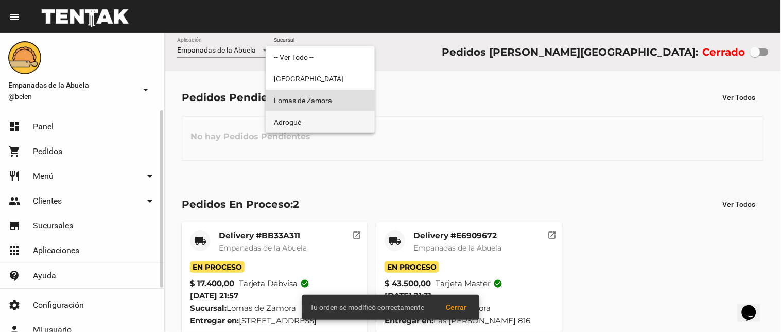
click at [336, 120] on span "Adrogué" at bounding box center [320, 122] width 93 height 22
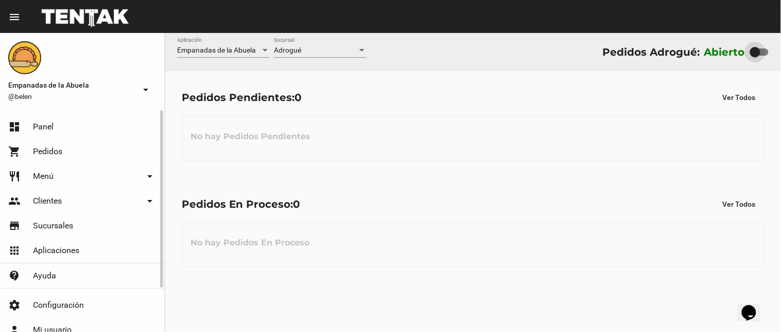
drag, startPoint x: 760, startPoint y: 48, endPoint x: 565, endPoint y: 56, distance: 195.3
click at [690, 54] on div "Pedidos Adrogué: Abierto" at bounding box center [685, 52] width 166 height 16
checkbox input "false"
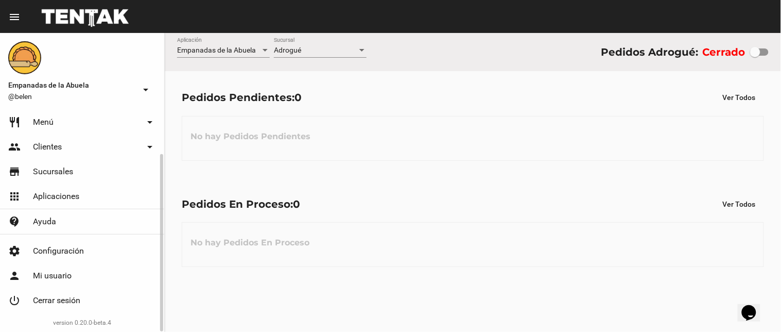
click at [82, 293] on link "power_settings_new Cerrar sesión" at bounding box center [82, 300] width 164 height 25
